Goal: Task Accomplishment & Management: Manage account settings

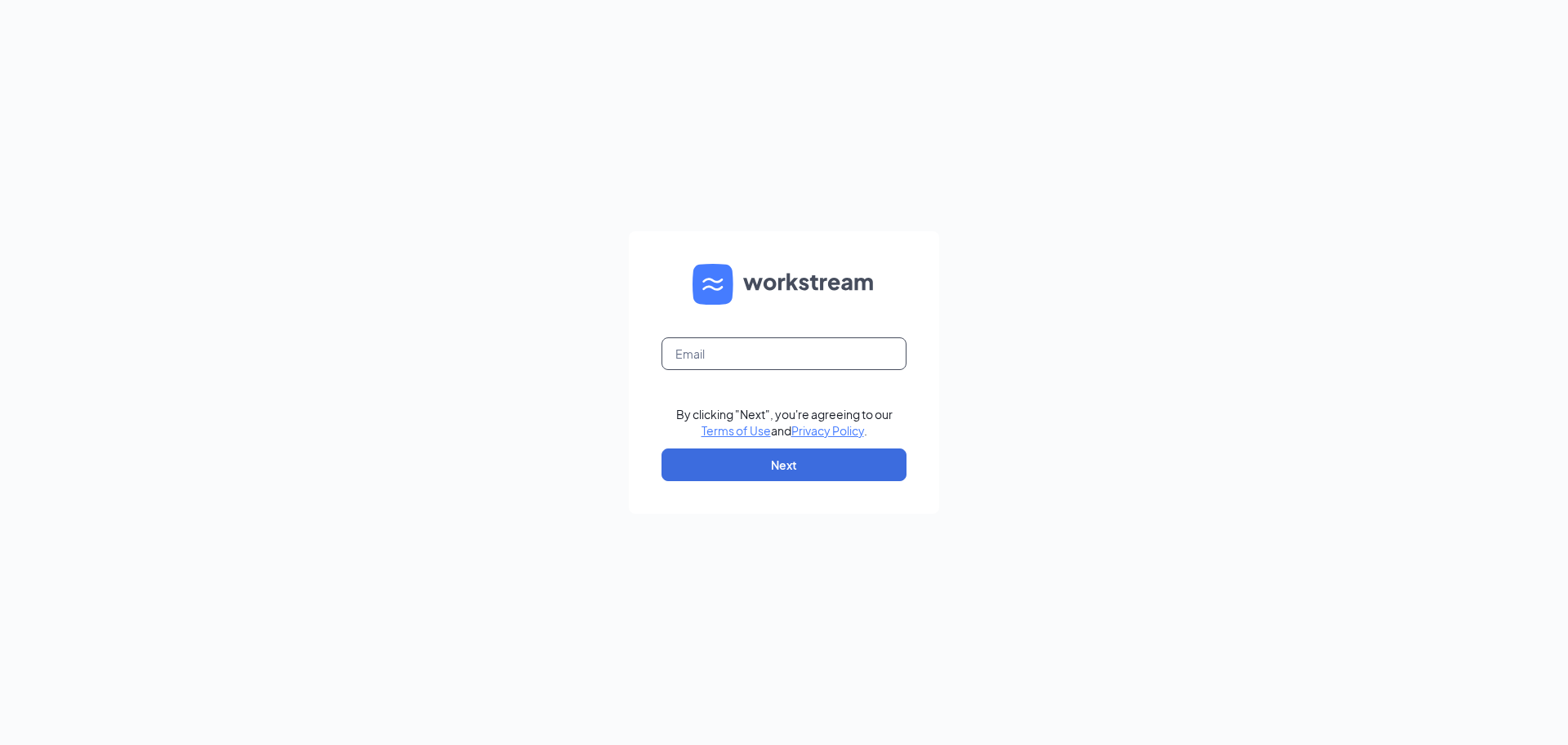
click at [802, 354] on input "text" at bounding box center [784, 354] width 245 height 33
type input "[PERSON_NAME][EMAIL_ADDRESS][DOMAIN_NAME]"
click at [1013, 366] on div "[PERSON_NAME][EMAIL_ADDRESS][DOMAIN_NAME] By clicking "Next", you're agreeing t…" at bounding box center [784, 372] width 1568 height 745
click at [865, 459] on button "Next" at bounding box center [784, 465] width 245 height 33
